Goal: Information Seeking & Learning: Learn about a topic

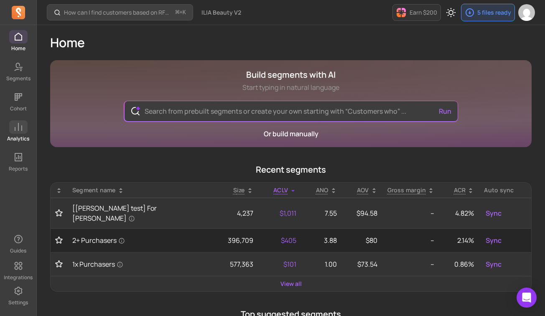
click at [13, 122] on span at bounding box center [18, 126] width 18 height 13
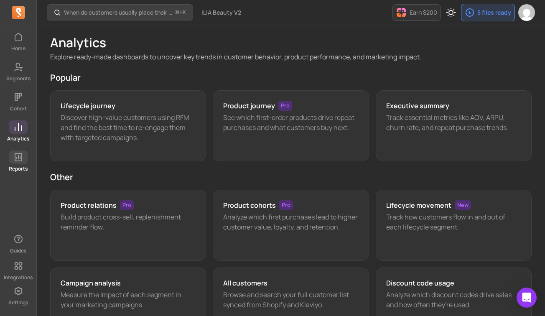
click at [18, 160] on icon at bounding box center [18, 157] width 10 height 10
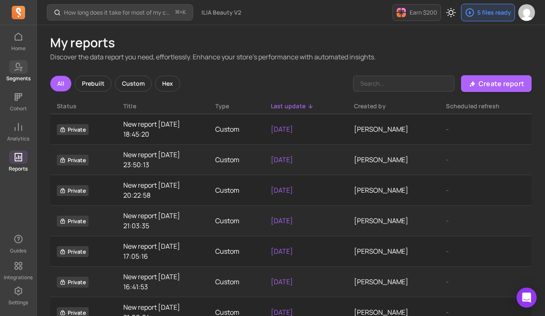
click at [20, 75] on p "Segments" at bounding box center [18, 78] width 24 height 7
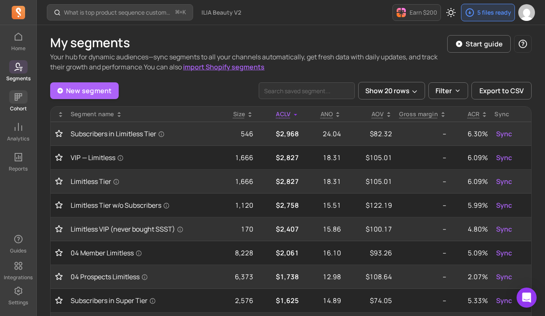
click at [19, 101] on icon at bounding box center [18, 97] width 10 height 10
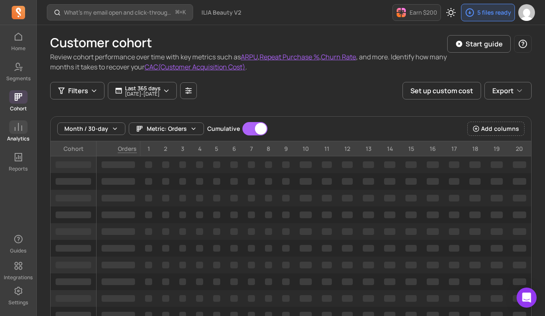
click at [19, 128] on icon at bounding box center [18, 127] width 10 height 10
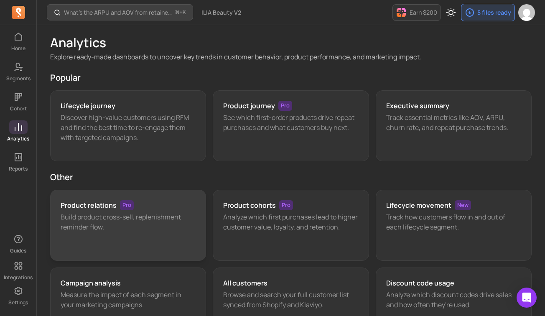
click at [154, 198] on div "Product relations Pro Build product cross-sell, replenishment reminder flow." at bounding box center [128, 225] width 156 height 71
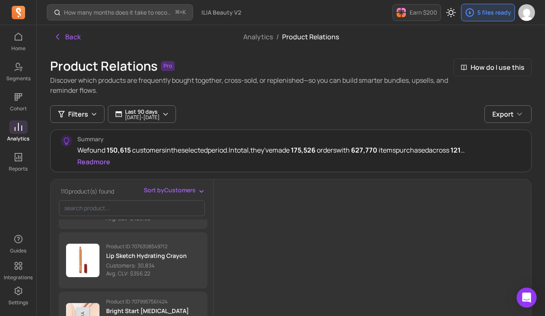
scroll to position [200, 0]
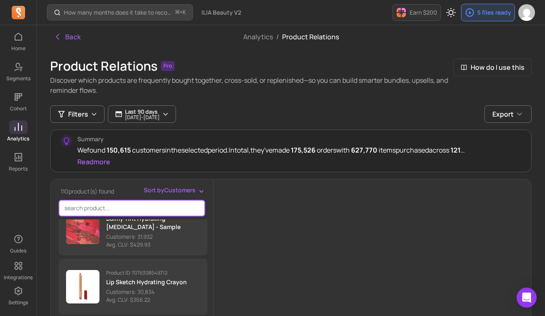
click at [111, 200] on input "search product" at bounding box center [132, 208] width 146 height 16
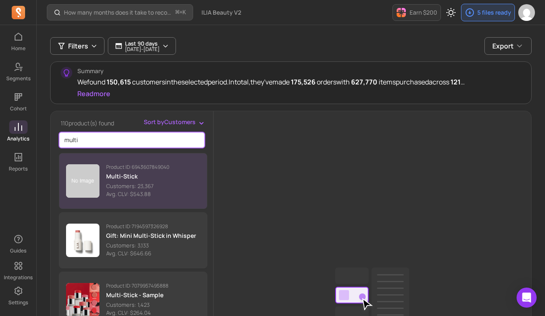
scroll to position [93, 0]
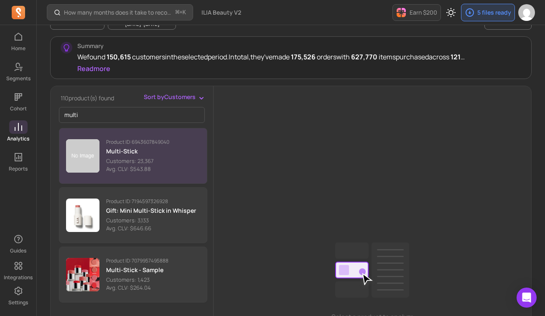
click at [138, 155] on p "Multi-Stick" at bounding box center [137, 151] width 63 height 8
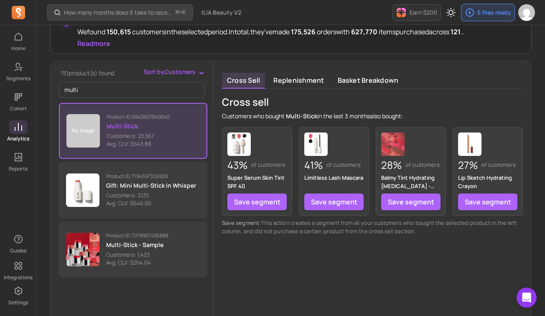
scroll to position [118, 0]
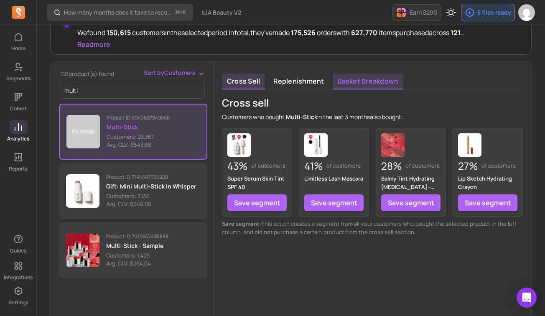
click at [353, 83] on link "Basket breakdown" at bounding box center [368, 82] width 71 height 16
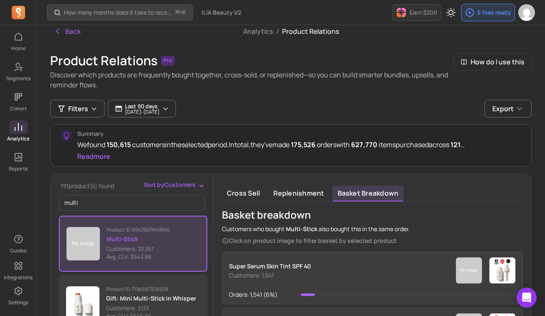
scroll to position [0, 0]
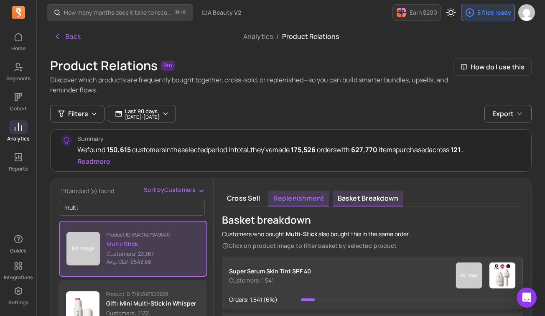
click at [286, 203] on link "Replenishment" at bounding box center [299, 199] width 61 height 16
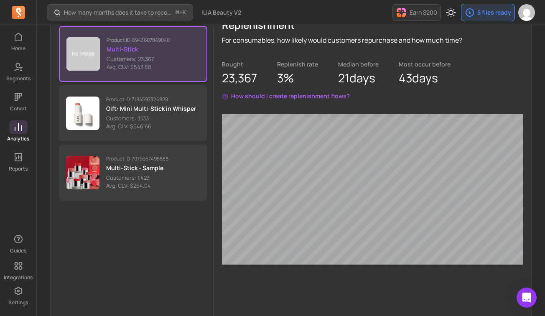
scroll to position [41, 0]
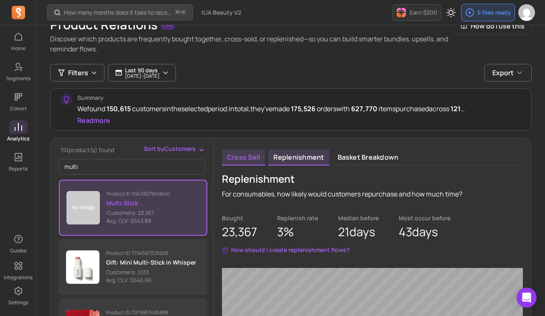
click at [252, 158] on link "Cross sell" at bounding box center [243, 158] width 43 height 16
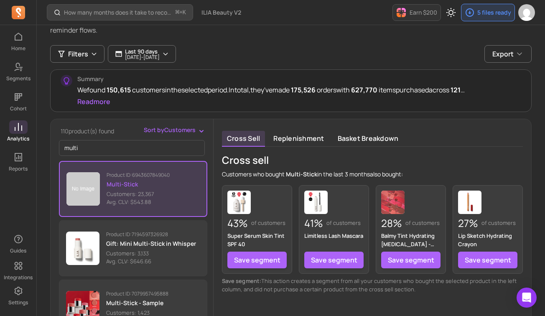
scroll to position [41, 0]
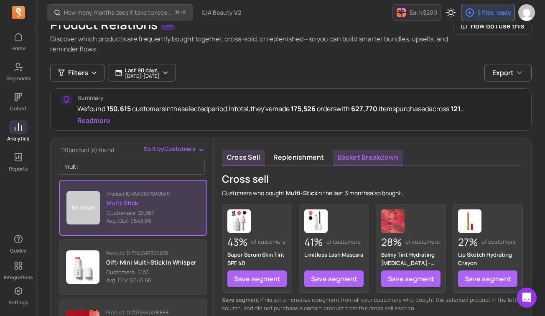
click at [372, 154] on link "Basket breakdown" at bounding box center [368, 158] width 71 height 16
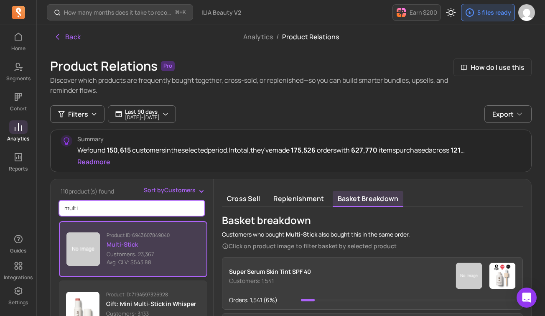
click at [108, 211] on input "multi" at bounding box center [132, 208] width 146 height 16
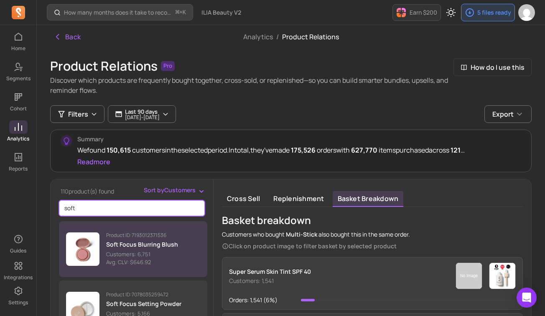
type input "soft"
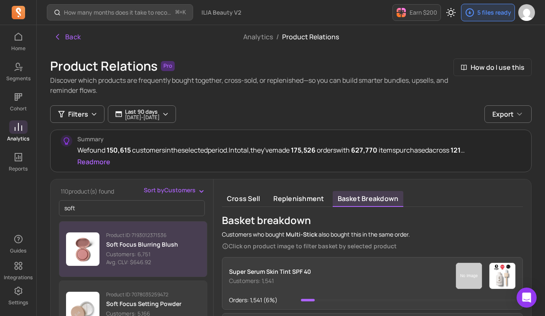
click at [133, 239] on div "Product ID: 7193012371536 Soft Focus Blurring Blush Customers: 6,751 Avg. CLV: …" at bounding box center [142, 249] width 72 height 35
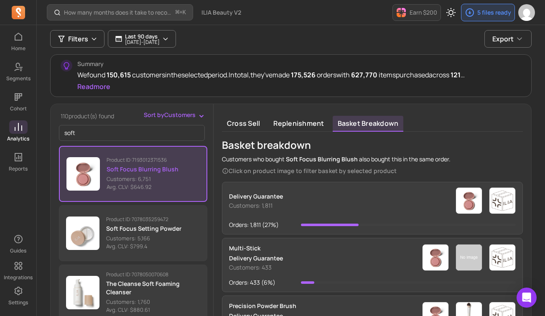
scroll to position [72, 0]
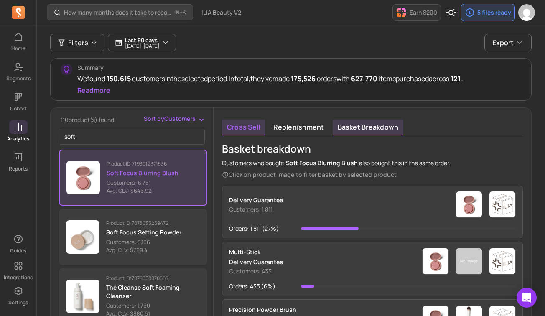
click at [234, 131] on link "Cross sell" at bounding box center [243, 128] width 43 height 16
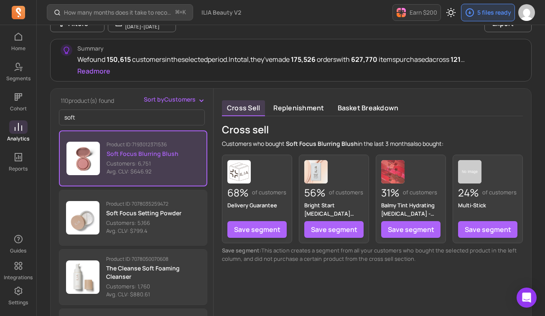
scroll to position [6, 0]
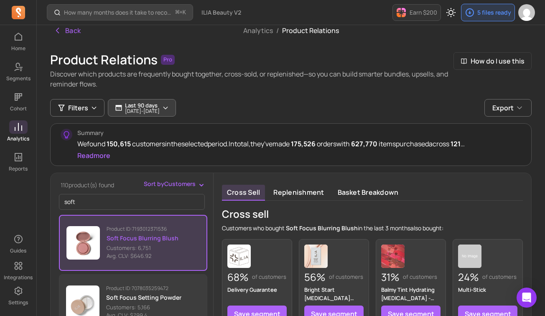
click at [141, 105] on p "Last 90 days" at bounding box center [142, 105] width 35 height 7
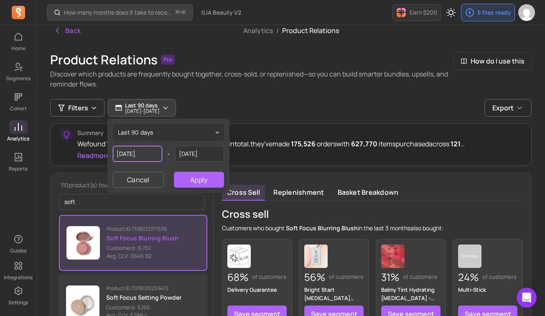
click at [144, 153] on input "[DATE]" at bounding box center [137, 154] width 49 height 16
select select "2025"
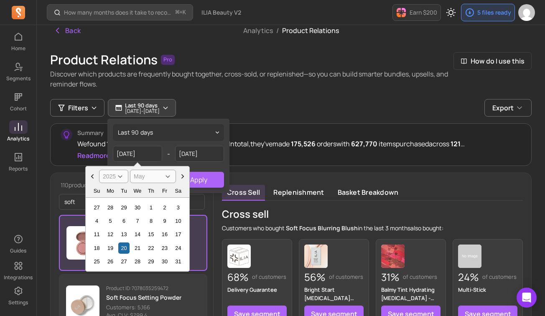
click at [180, 176] on icon "Choose Date" at bounding box center [183, 176] width 8 height 8
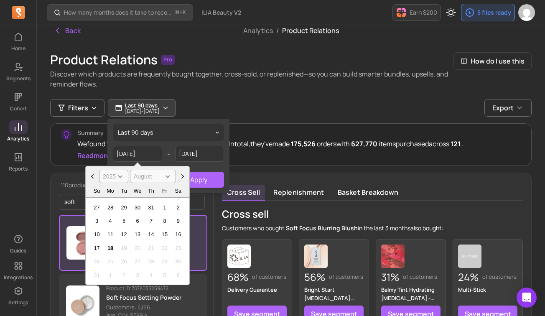
click at [88, 177] on icon "Choose Date" at bounding box center [92, 176] width 8 height 8
select select "July"
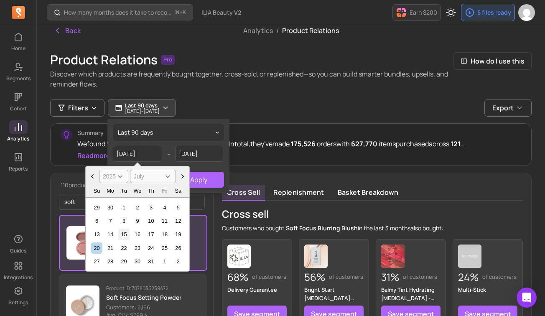
click at [124, 233] on div "15" at bounding box center [123, 234] width 11 height 11
type input "[DATE]"
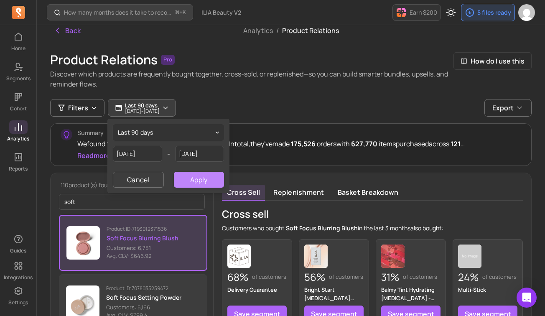
click at [197, 185] on button "Apply" at bounding box center [199, 180] width 50 height 16
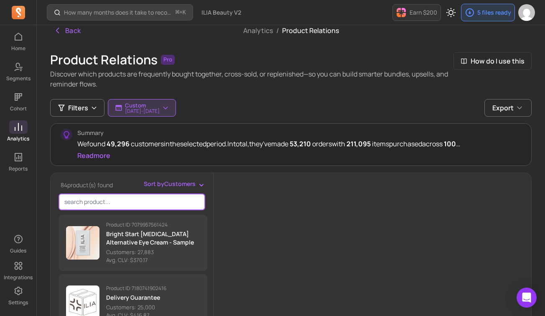
click at [115, 205] on input "search product" at bounding box center [132, 202] width 146 height 16
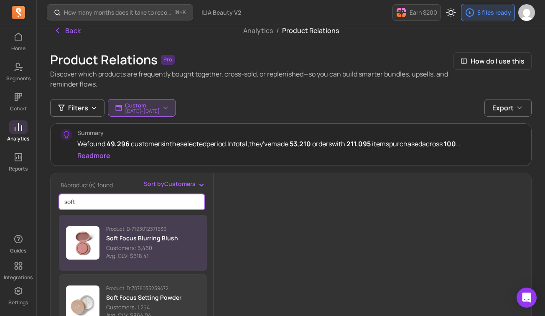
type input "soft"
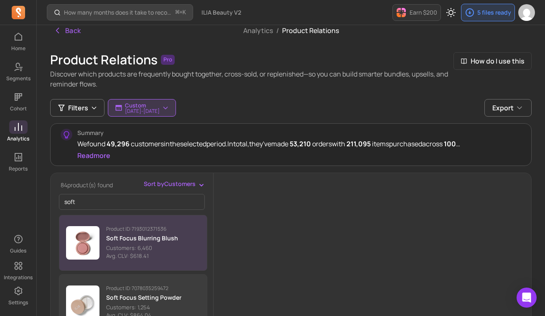
click at [123, 232] on p "Product ID: 7193012371536" at bounding box center [142, 229] width 72 height 7
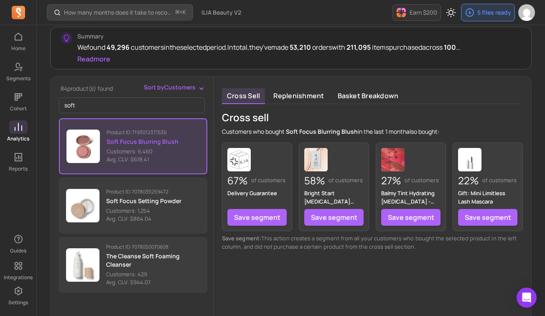
scroll to position [92, 0]
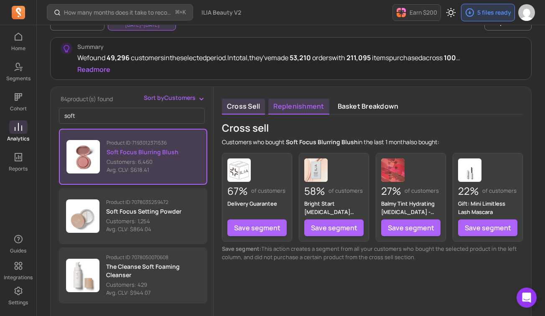
click at [305, 107] on link "Replenishment" at bounding box center [299, 107] width 61 height 16
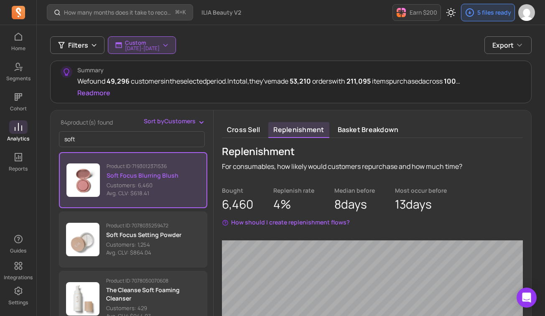
scroll to position [127, 0]
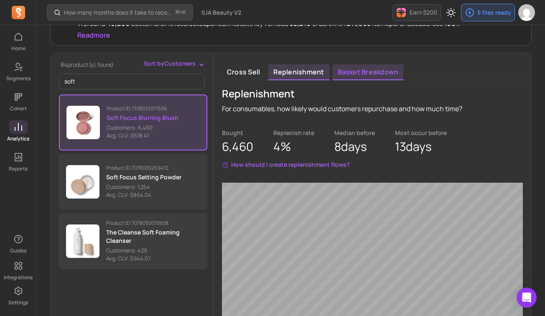
click at [353, 75] on link "Basket breakdown" at bounding box center [368, 72] width 71 height 16
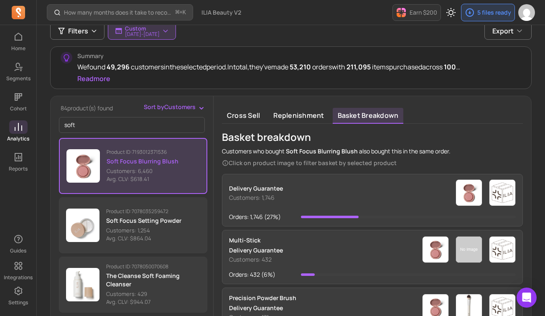
scroll to position [84, 0]
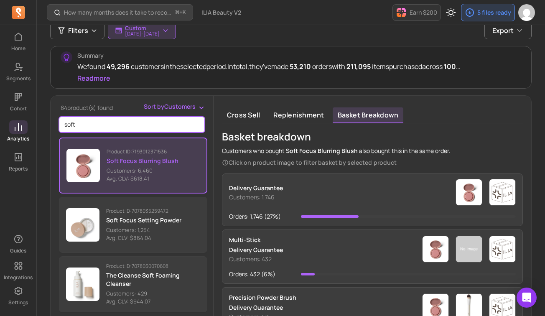
click at [120, 130] on input "soft" at bounding box center [132, 125] width 146 height 16
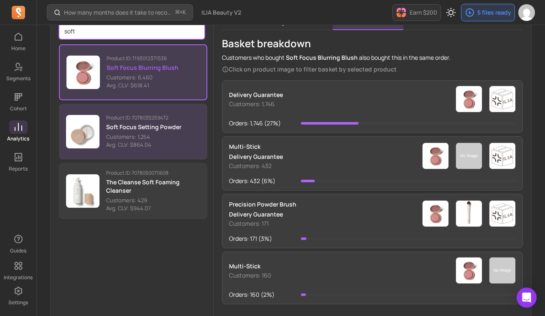
scroll to position [99, 0]
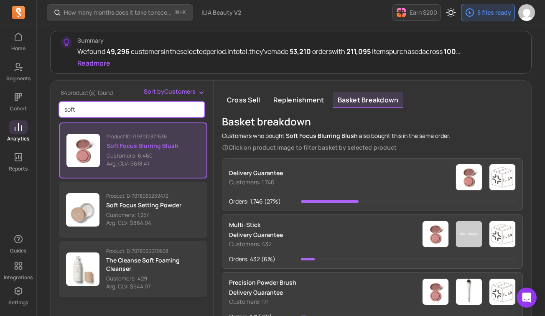
click at [196, 113] on input "soft" at bounding box center [132, 110] width 146 height 16
click at [196, 111] on input "soft" at bounding box center [132, 110] width 146 height 16
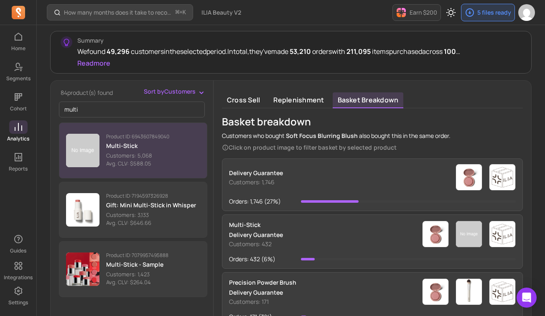
click at [145, 153] on p "Customers: 5,068" at bounding box center [137, 156] width 63 height 8
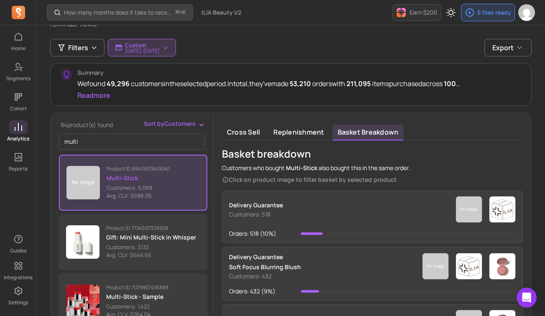
scroll to position [49, 0]
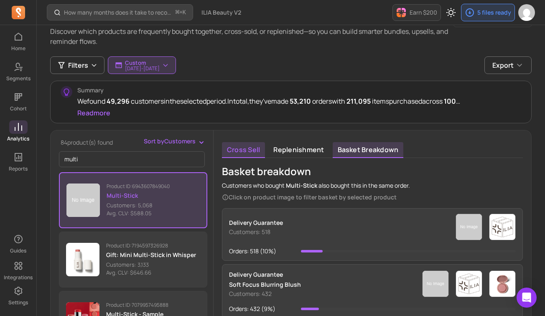
click at [247, 150] on link "Cross sell" at bounding box center [243, 150] width 43 height 16
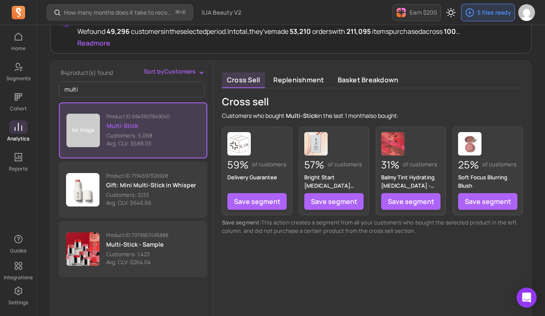
scroll to position [118, 0]
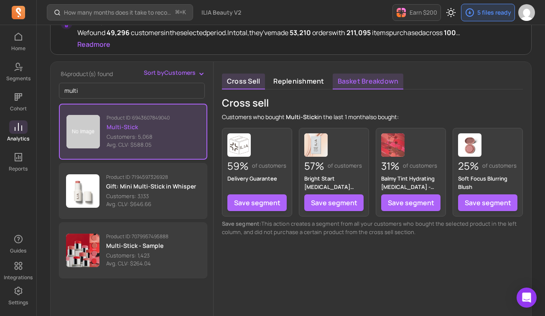
click at [345, 78] on link "Basket breakdown" at bounding box center [368, 82] width 71 height 16
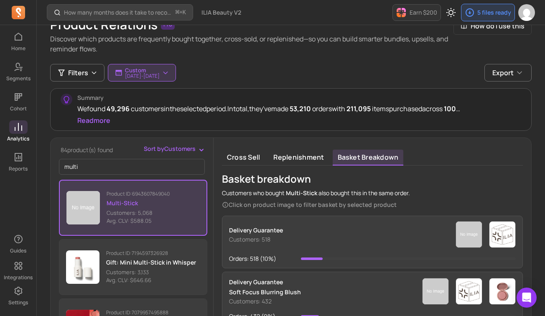
scroll to position [22, 0]
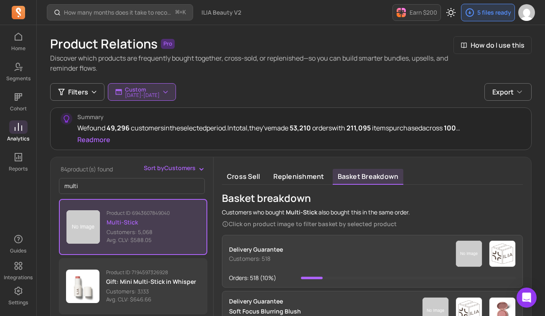
click at [285, 223] on p "Click on product image to filter basket by selected product" at bounding box center [316, 224] width 188 height 8
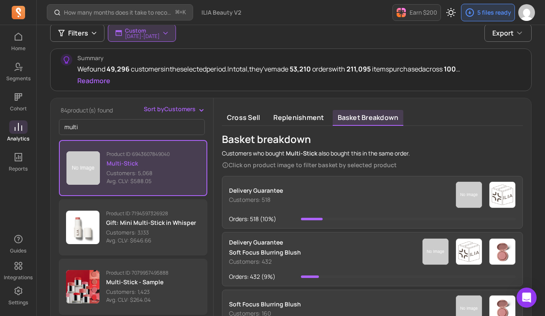
scroll to position [122, 0]
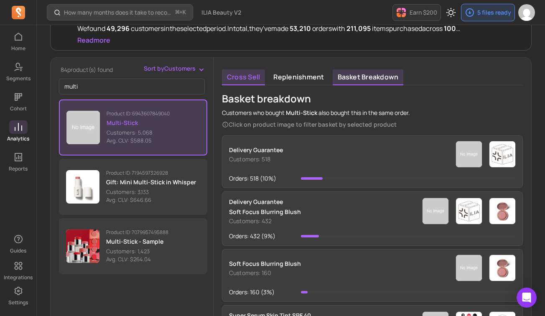
click at [245, 77] on link "Cross sell" at bounding box center [243, 77] width 43 height 16
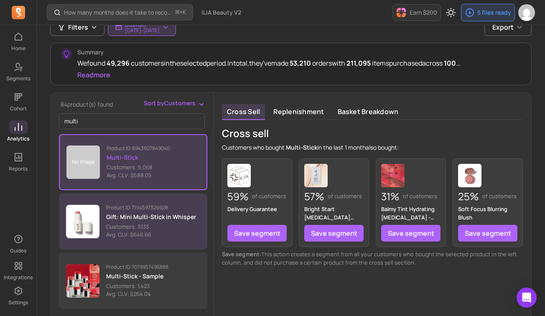
scroll to position [79, 0]
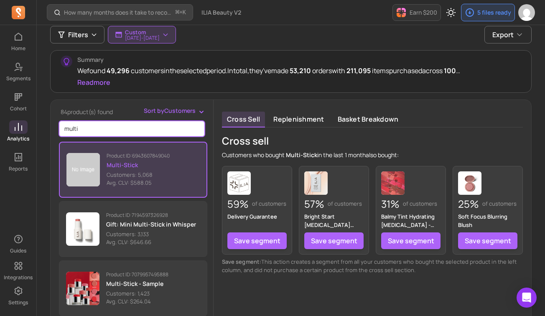
click at [81, 126] on input "multi" at bounding box center [132, 129] width 146 height 16
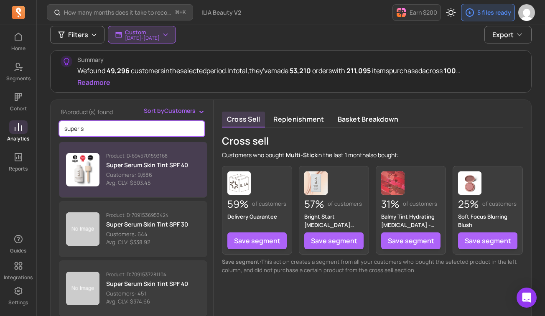
type input "super s"
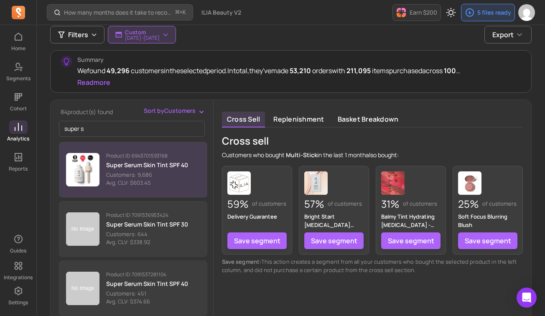
click at [140, 182] on p "Avg. CLV: $603.45" at bounding box center [147, 183] width 82 height 8
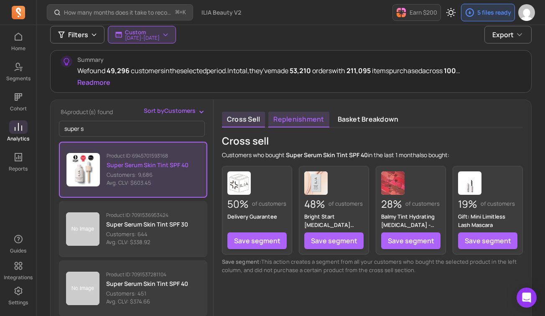
click at [290, 119] on link "Replenishment" at bounding box center [299, 120] width 61 height 16
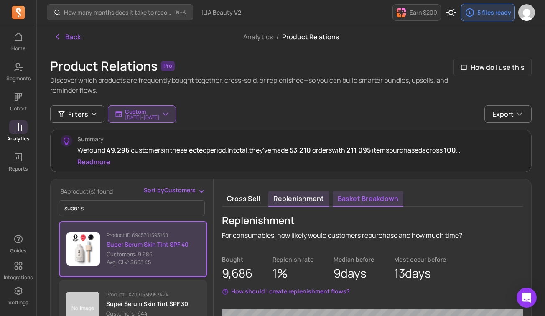
scroll to position [47, 0]
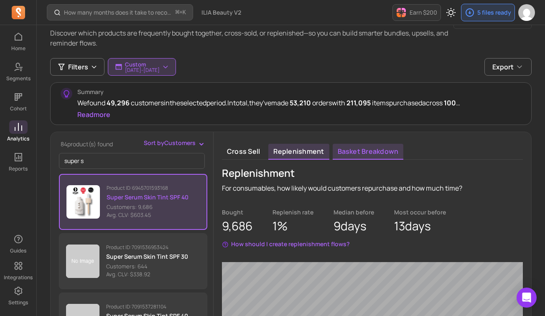
click at [353, 159] on link "Basket breakdown" at bounding box center [368, 152] width 71 height 16
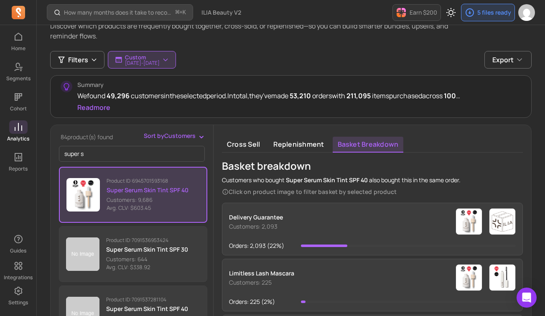
scroll to position [51, 0]
